Goal: Use online tool/utility: Utilize a website feature to perform a specific function

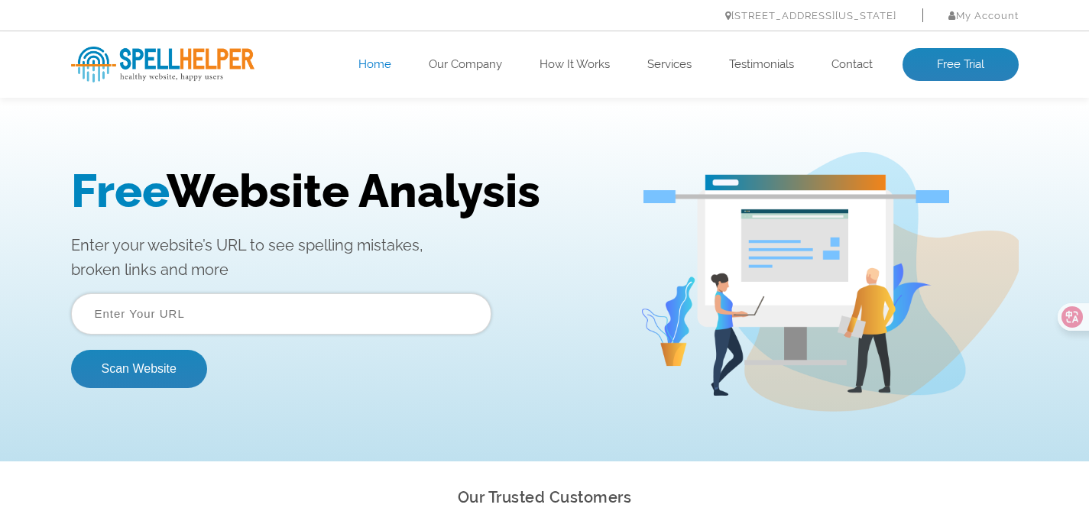
click at [326, 316] on input "text" at bounding box center [281, 313] width 420 height 41
paste input "[URL][DOMAIN_NAME]"
type input "[URL][DOMAIN_NAME]"
click at [137, 370] on button "Scan Website" at bounding box center [139, 369] width 136 height 38
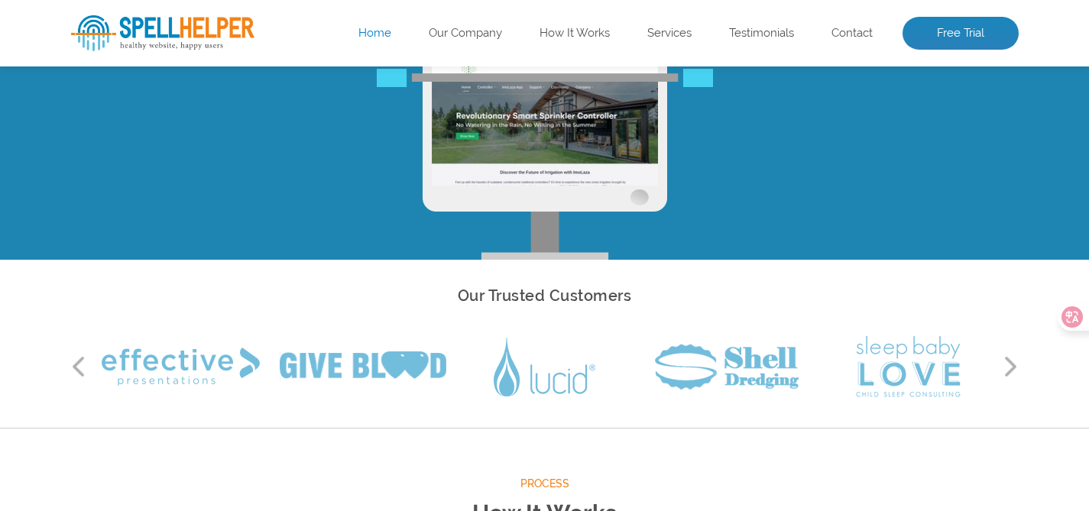
scroll to position [274, 0]
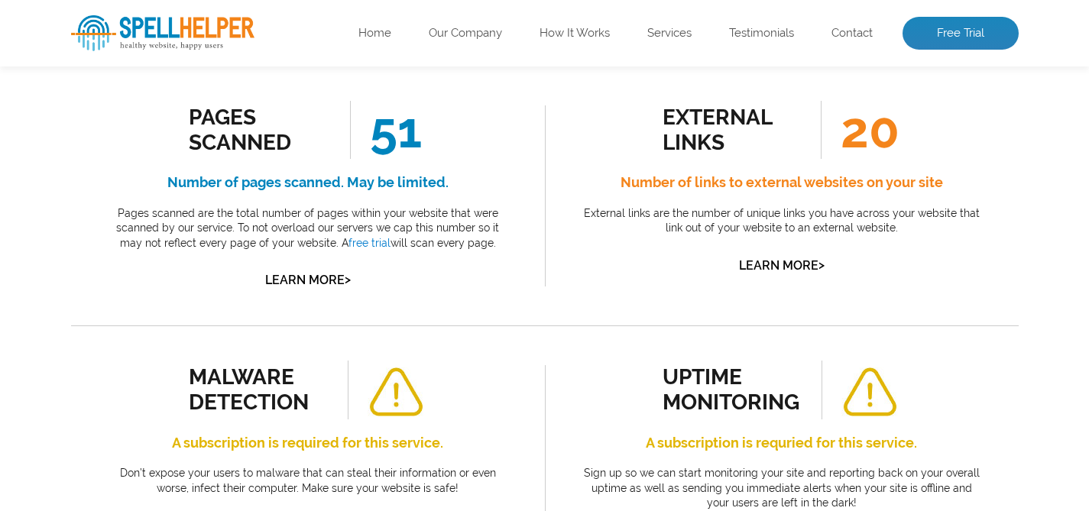
scroll to position [303, 0]
click at [1067, 322] on icon at bounding box center [1060, 316] width 15 height 15
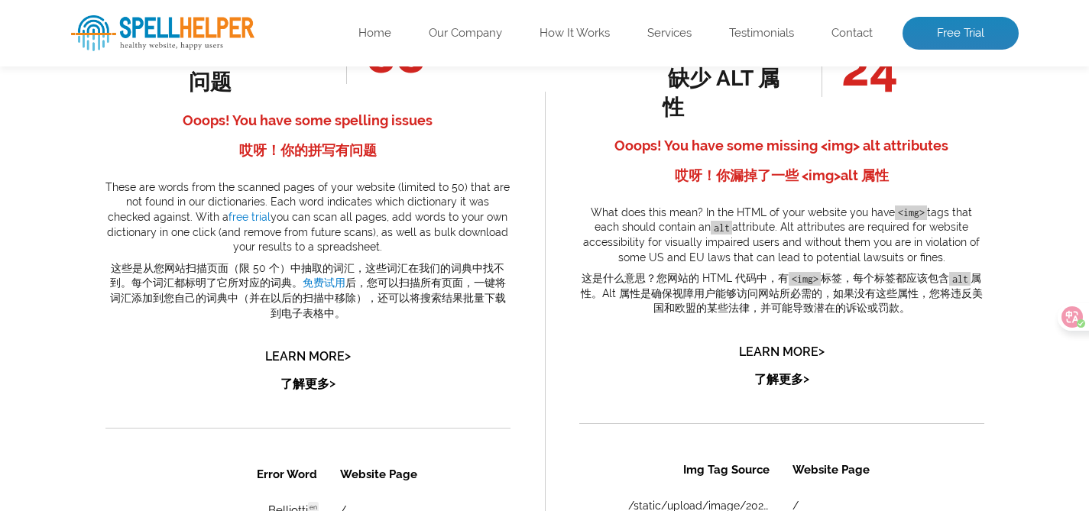
scroll to position [1279, 0]
